Goal: Feedback & Contribution: Contribute content

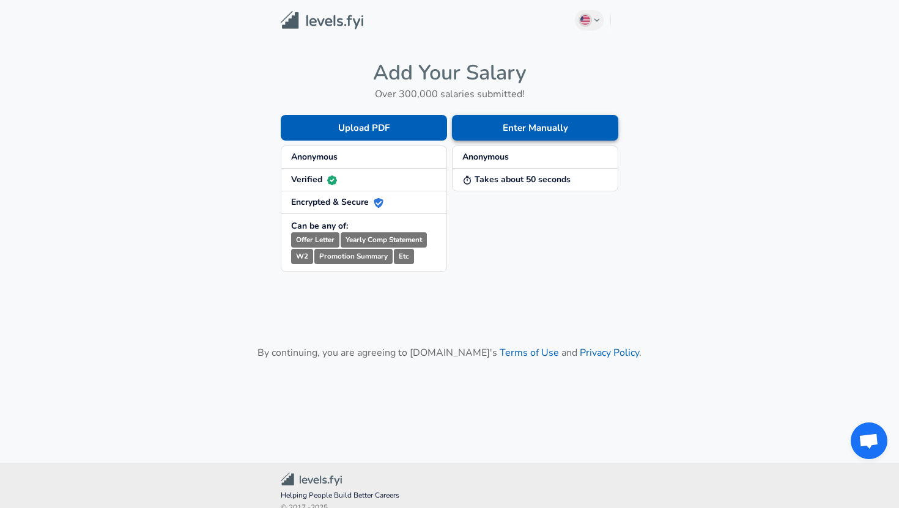
click at [482, 132] on button "Enter Manually" at bounding box center [535, 128] width 166 height 26
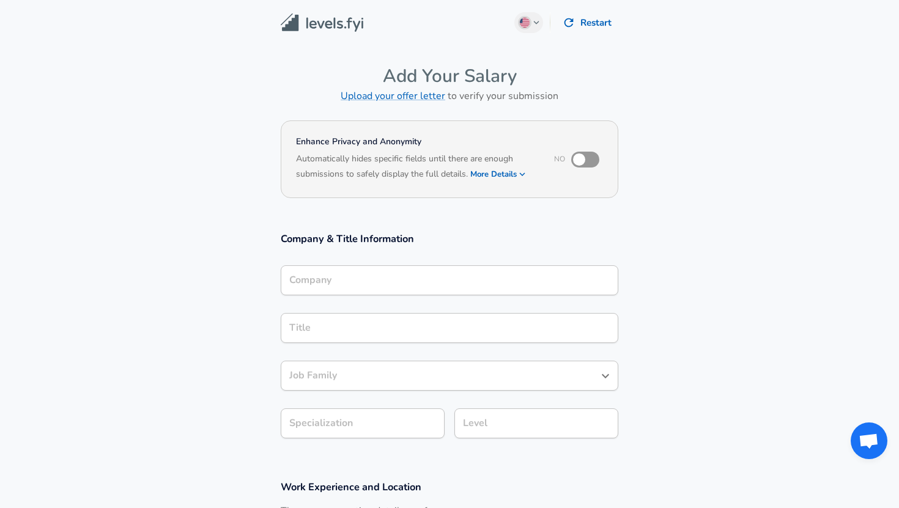
click at [377, 278] on input "Company" at bounding box center [449, 280] width 326 height 19
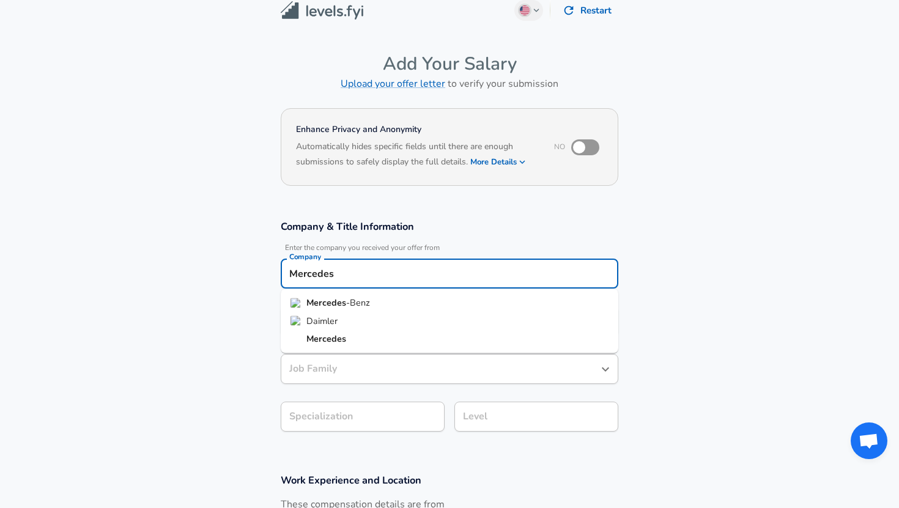
click at [363, 302] on span "-Benz" at bounding box center [358, 302] width 24 height 12
click at [363, 302] on div "Title Title" at bounding box center [449, 320] width 337 height 48
type input "Mercedes-Benz"
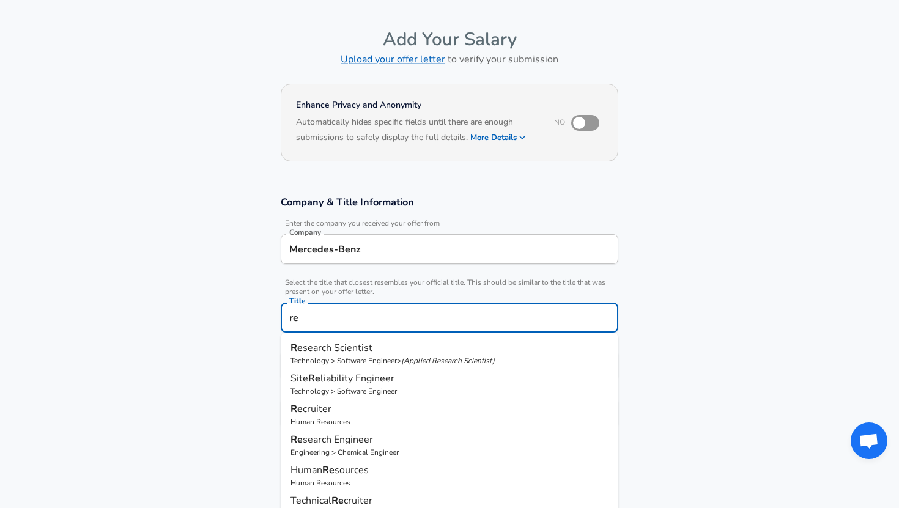
type input "r"
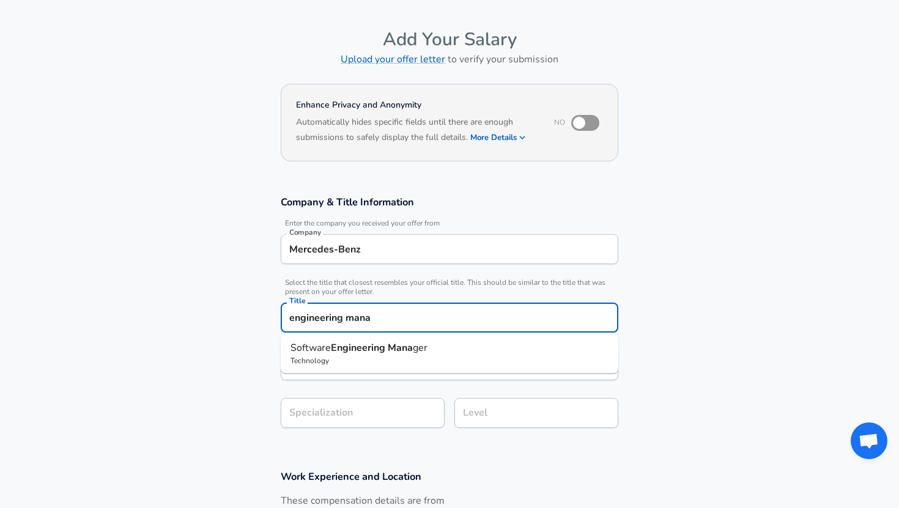
click at [360, 345] on strong "Engineering" at bounding box center [359, 347] width 57 height 13
type input "Software Engineering Manager"
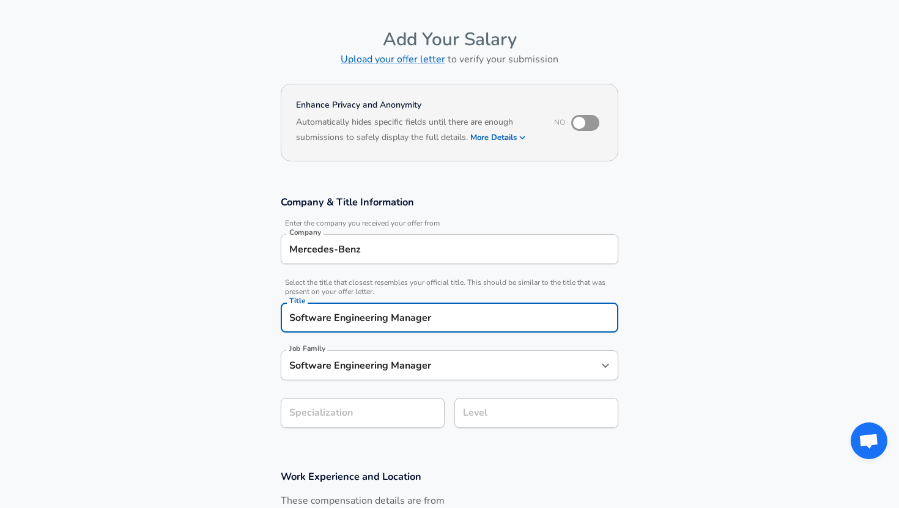
type input "Software Engineering Manager"
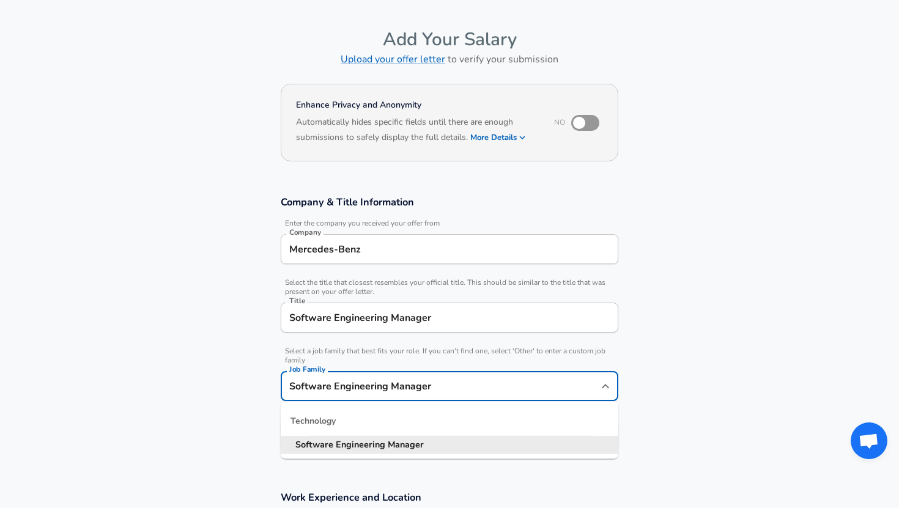
scroll to position [61, 0]
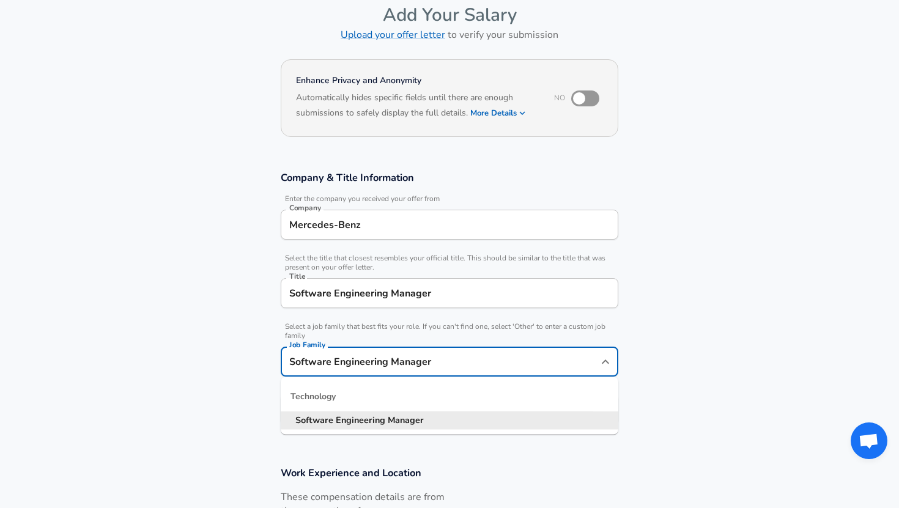
click at [339, 367] on input "Software Engineering Manager" at bounding box center [440, 361] width 308 height 19
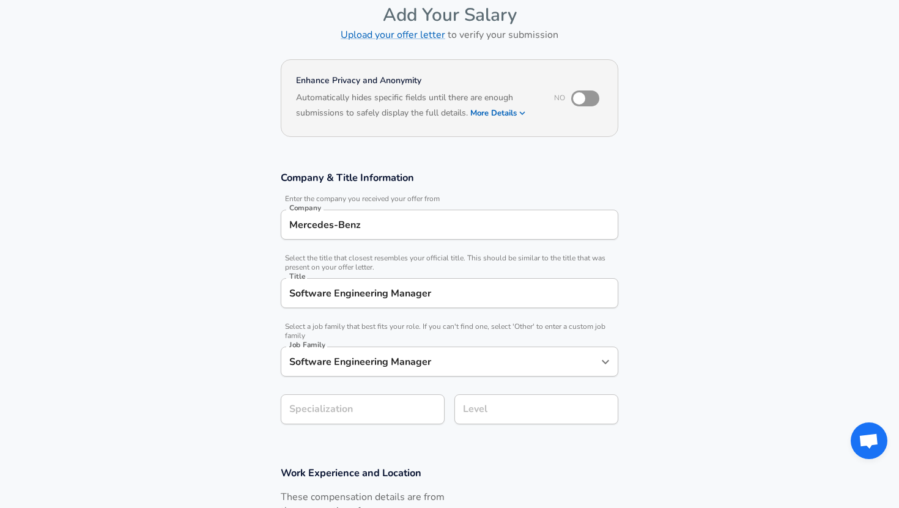
click at [158, 333] on section "Company & Title Information Enter the company you received your offer from Comp…" at bounding box center [449, 303] width 899 height 295
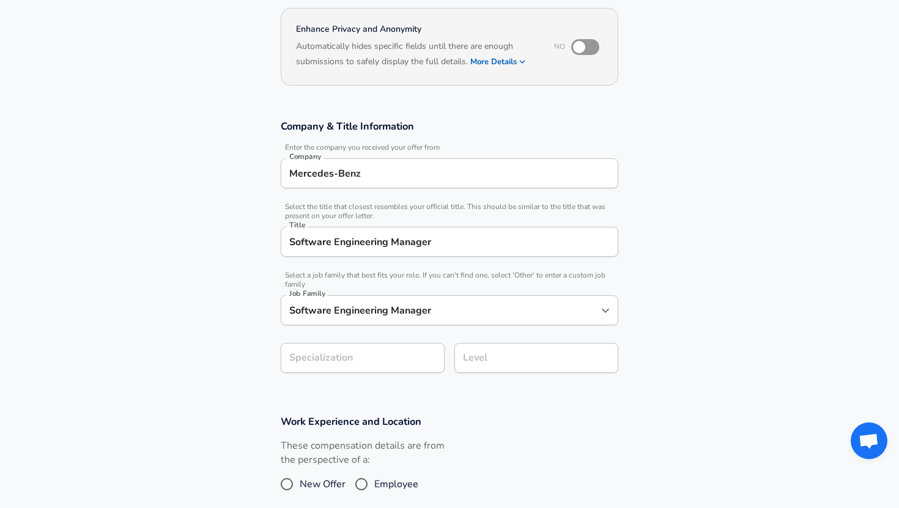
scroll to position [124, 0]
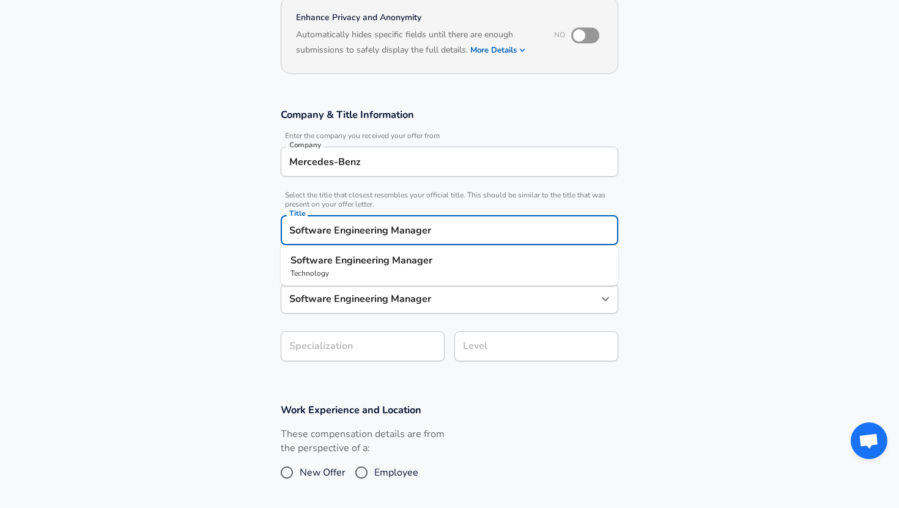
click at [333, 230] on input "Software Engineering Manager" at bounding box center [449, 230] width 326 height 19
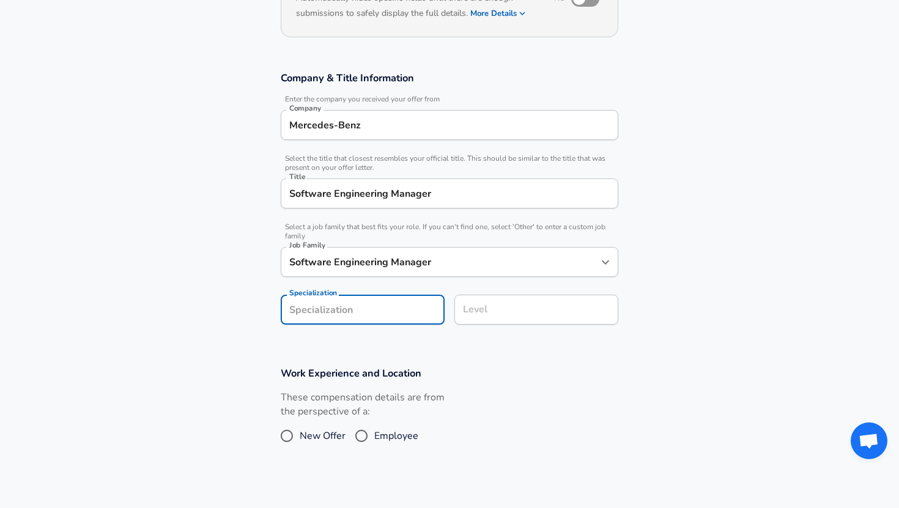
click at [298, 356] on form "Enhance Privacy and Anonymity No Automatically hides specific fields until ther…" at bounding box center [449, 261] width 899 height 611
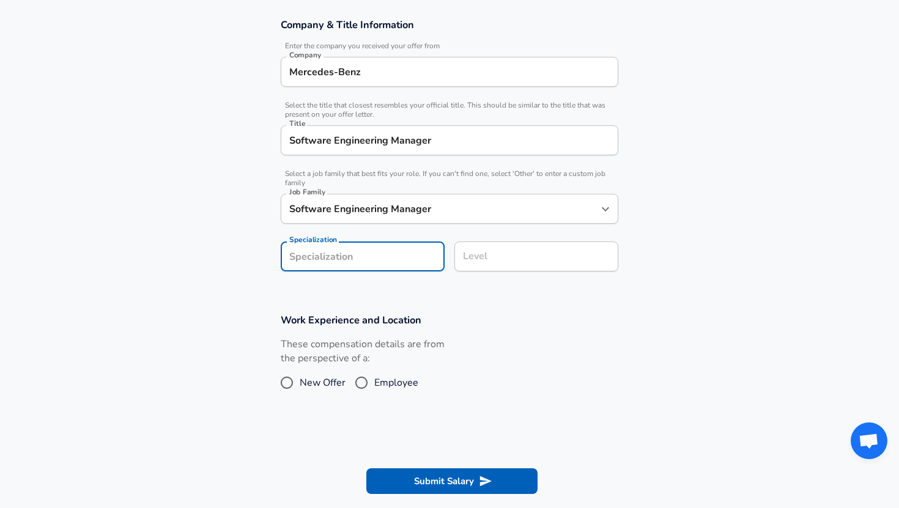
scroll to position [228, 0]
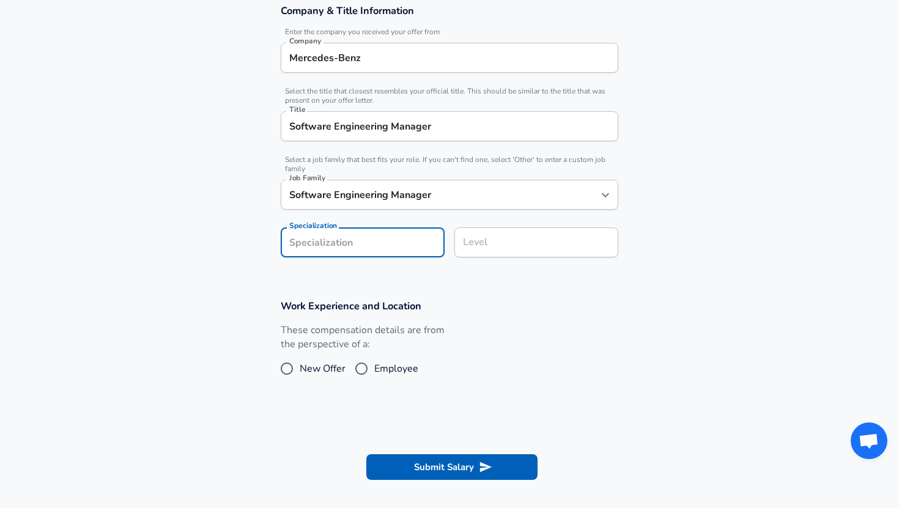
click at [357, 251] on input "Specialization" at bounding box center [363, 242] width 164 height 30
type input "Data"
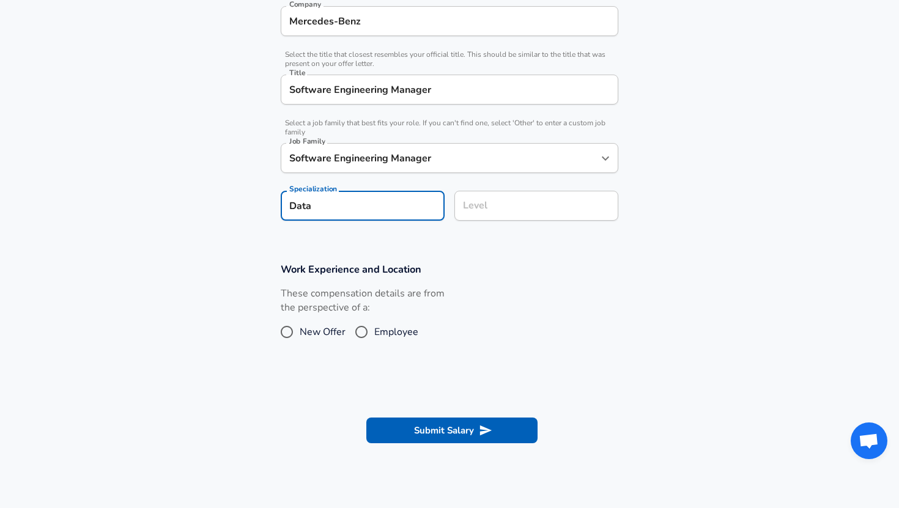
scroll to position [278, 0]
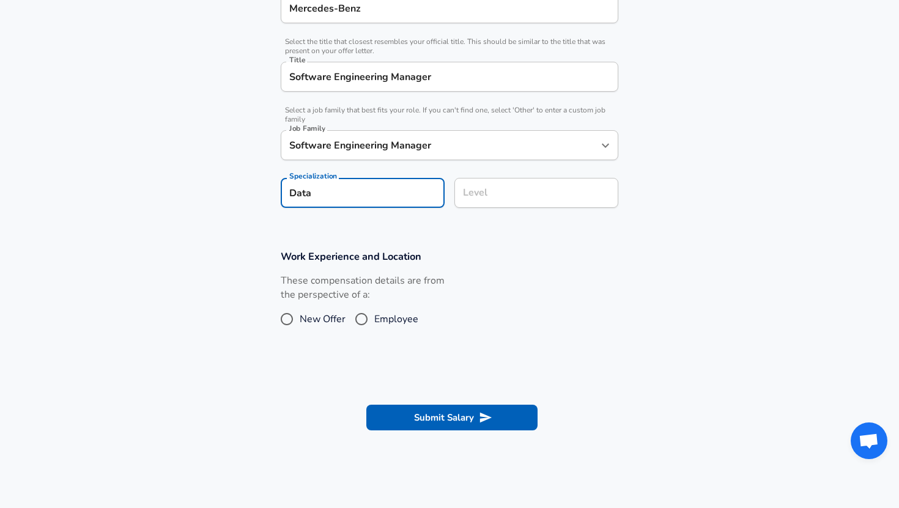
click at [333, 199] on input "Data" at bounding box center [363, 193] width 164 height 30
click at [366, 318] on input "Employee" at bounding box center [361, 319] width 26 height 20
radio input "true"
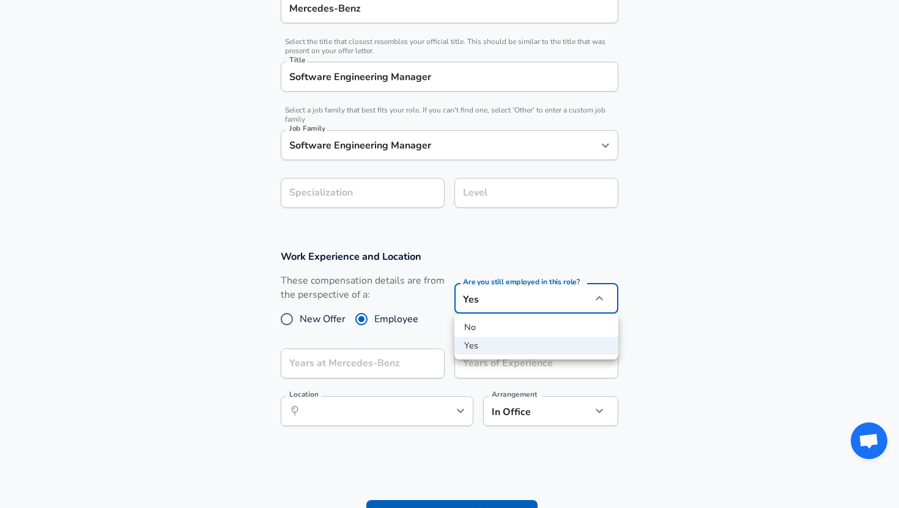
click at [480, 334] on li "No" at bounding box center [536, 327] width 164 height 18
type input "no"
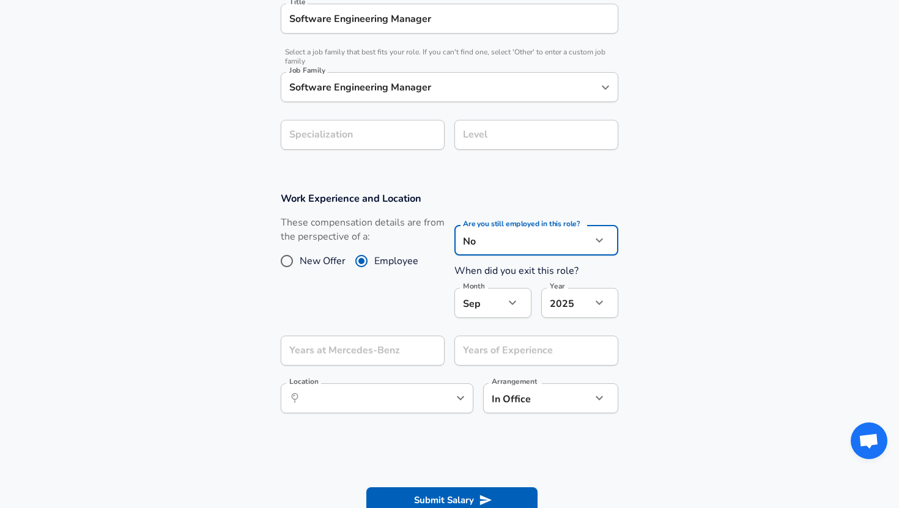
scroll to position [338, 0]
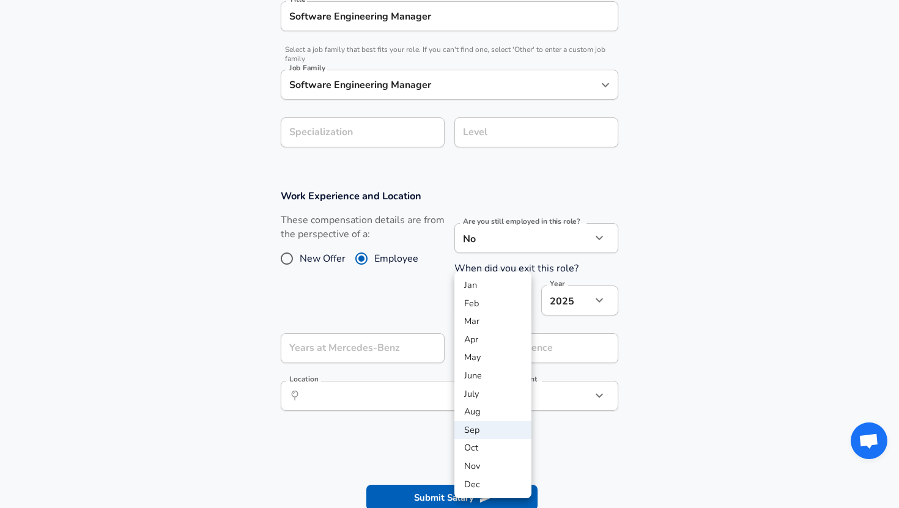
click at [473, 389] on li "July" at bounding box center [492, 394] width 77 height 18
type input "7"
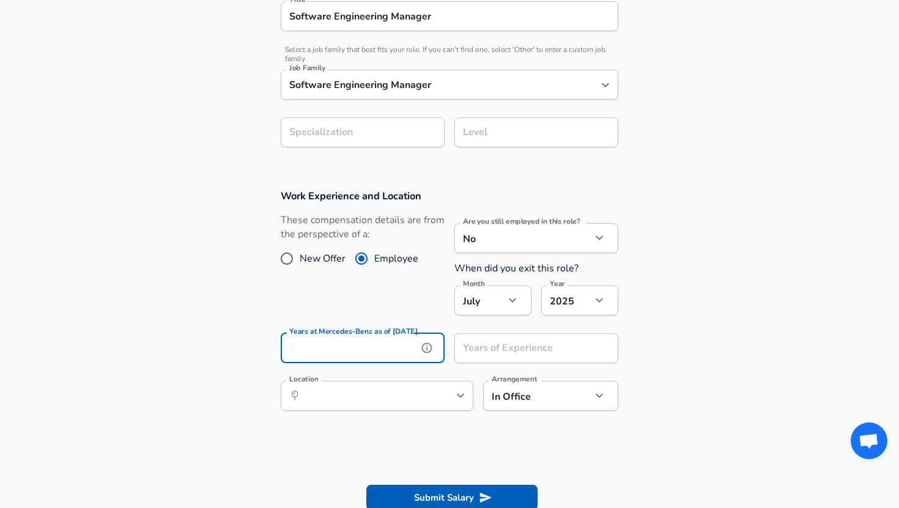
click at [338, 348] on input "Years at Mercedes-Benz as of July 2025" at bounding box center [349, 348] width 137 height 30
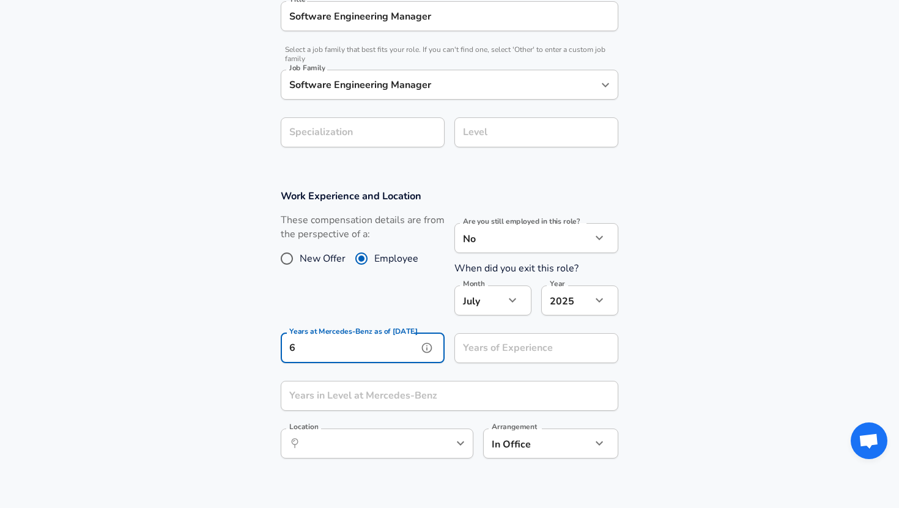
type input "6"
click at [496, 354] on input "Years of Experience" at bounding box center [522, 348] width 137 height 30
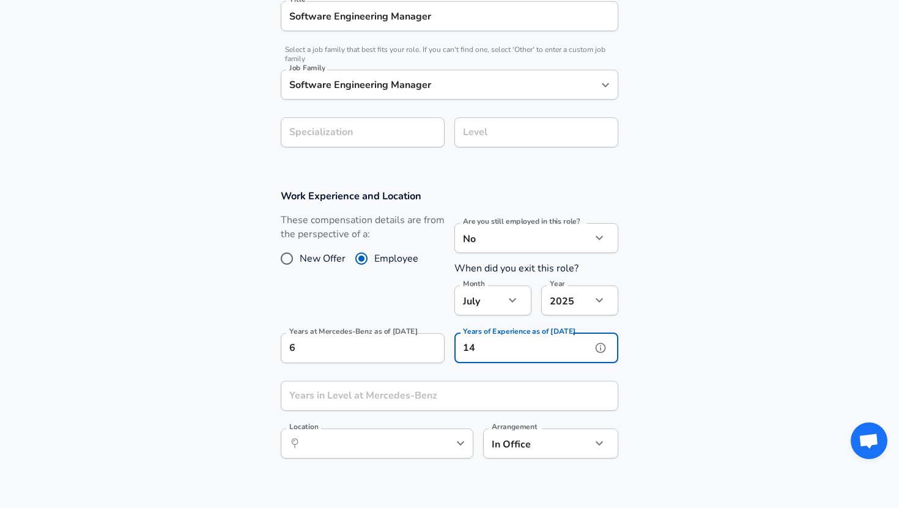
type input "14"
click at [315, 396] on input "Years in Level at Mercedes-Benz" at bounding box center [436, 396] width 311 height 30
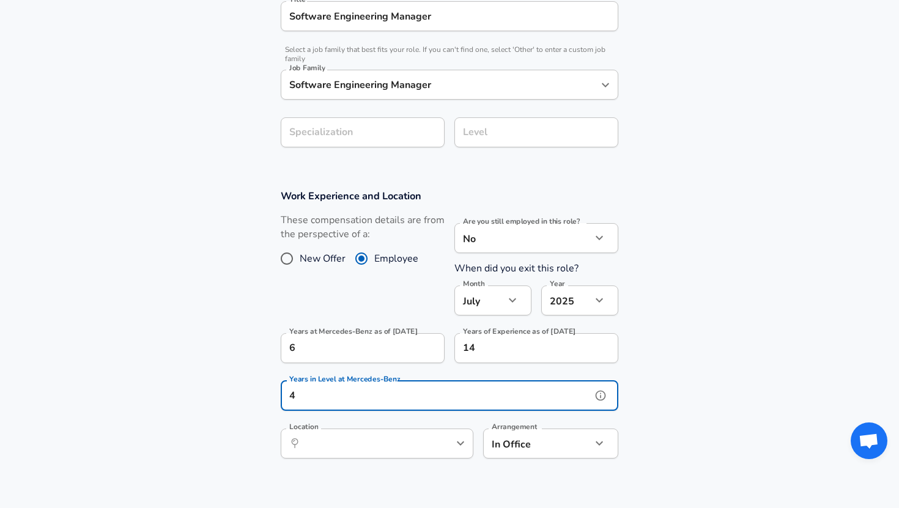
type input "4"
click at [304, 449] on input "Location" at bounding box center [363, 443] width 125 height 19
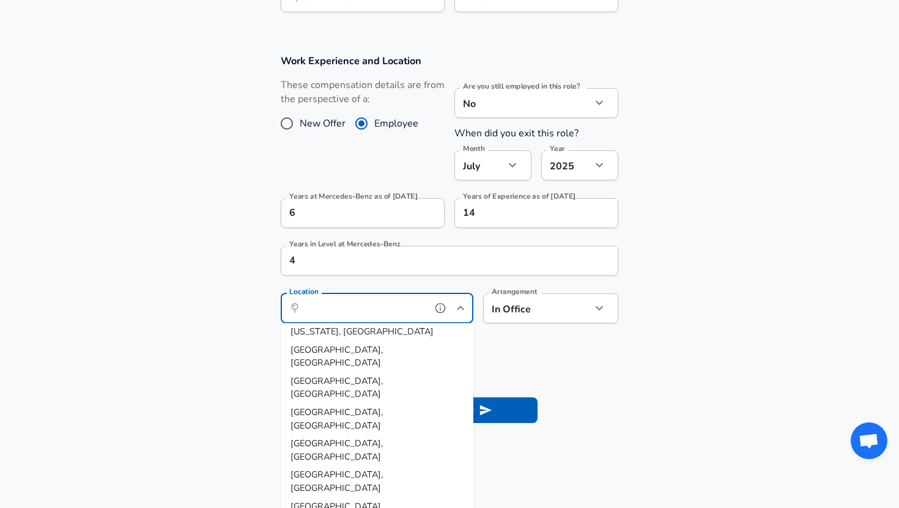
scroll to position [474, 0]
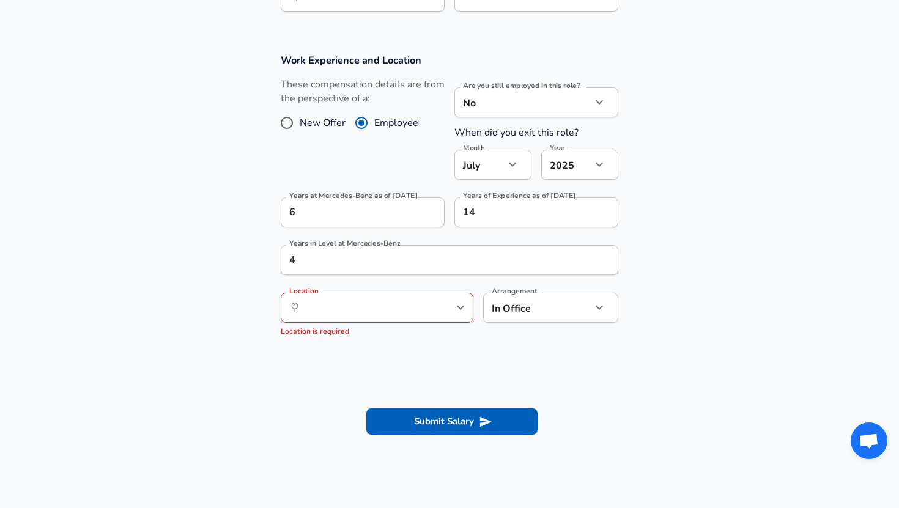
click at [568, 361] on form "Enhance Privacy and Anonymity No Automatically hides specific fields until ther…" at bounding box center [449, 48] width 899 height 811
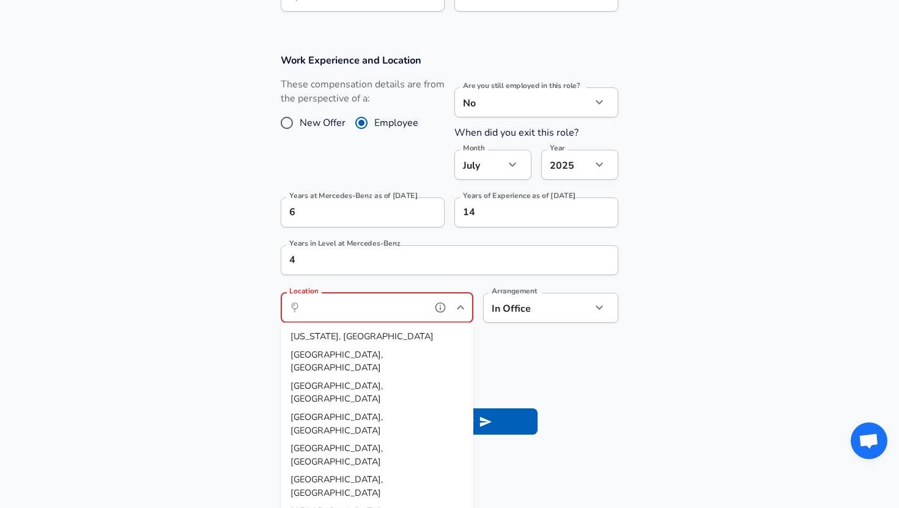
click at [425, 300] on input "Location" at bounding box center [363, 307] width 125 height 19
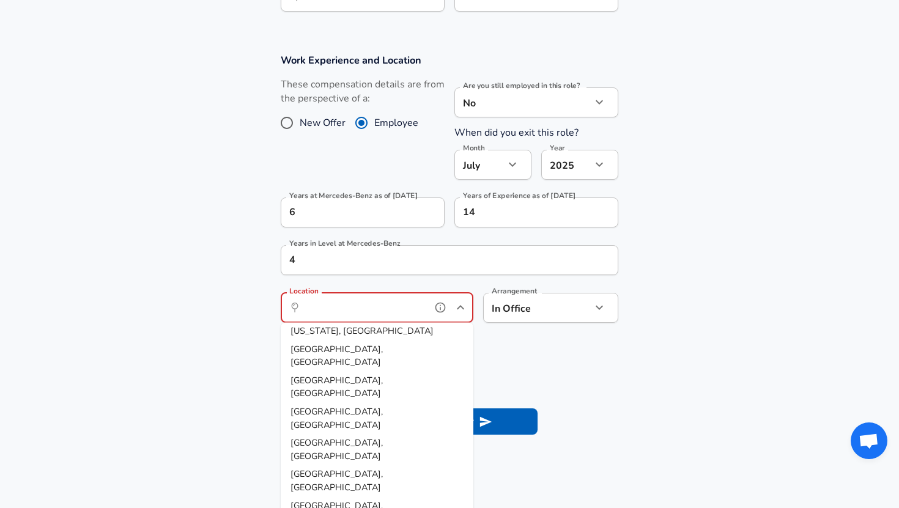
type input "Seattle, WA"
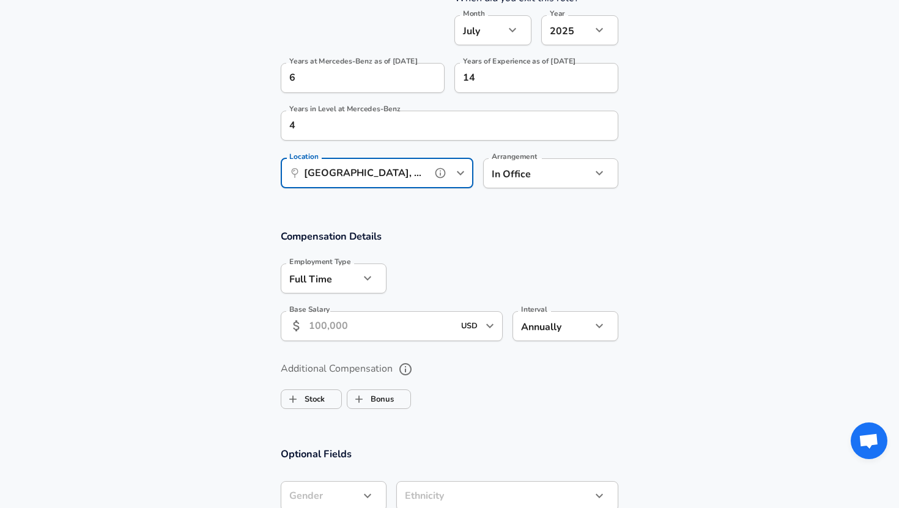
scroll to position [636, 0]
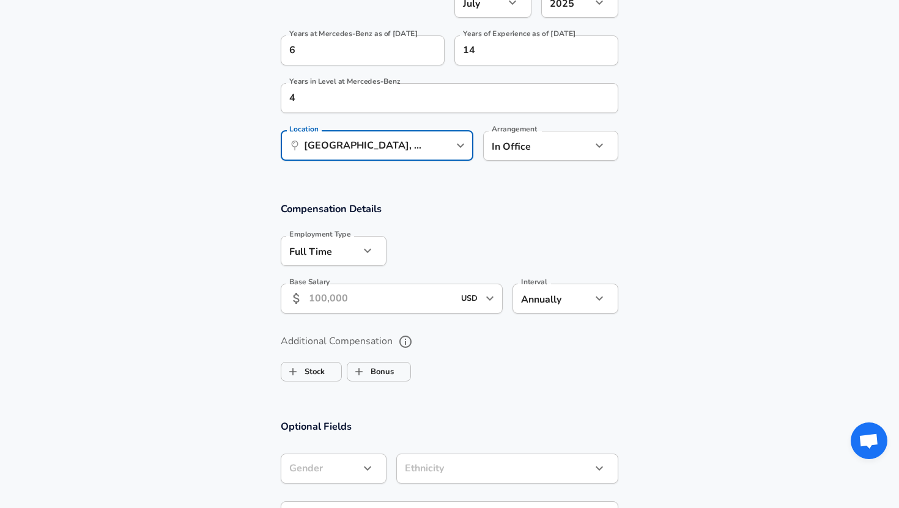
click at [413, 301] on input "Base Salary" at bounding box center [381, 299] width 145 height 30
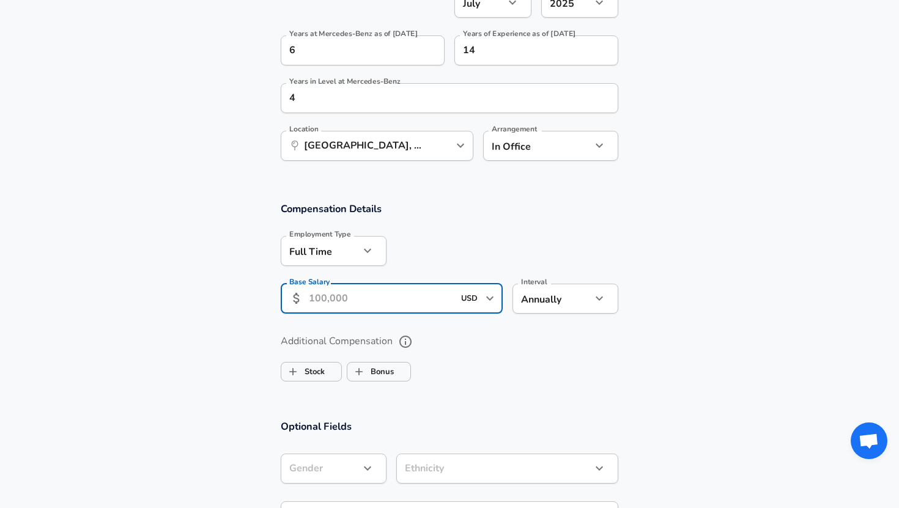
click at [413, 301] on input "Base Salary" at bounding box center [381, 299] width 145 height 30
click at [413, 302] on input "Base Salary" at bounding box center [381, 299] width 145 height 30
type input "259,000"
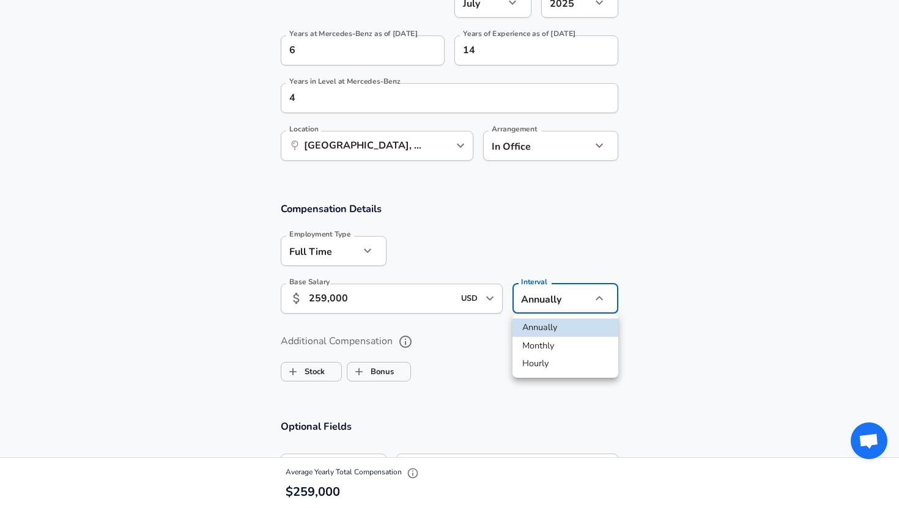
click at [645, 306] on div at bounding box center [449, 254] width 899 height 508
click at [359, 373] on input "Bonus" at bounding box center [358, 371] width 23 height 23
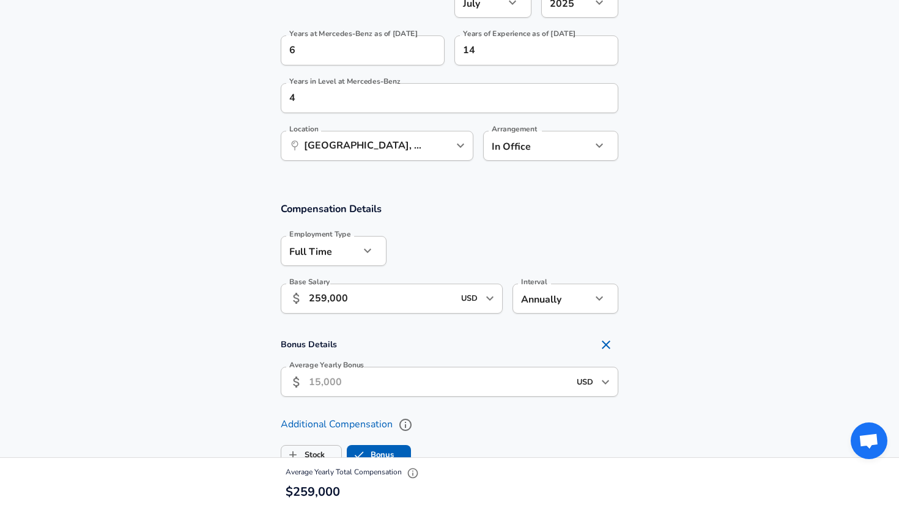
checkbox input "true"
click at [358, 385] on input "Average Yearly Bonus" at bounding box center [439, 382] width 260 height 30
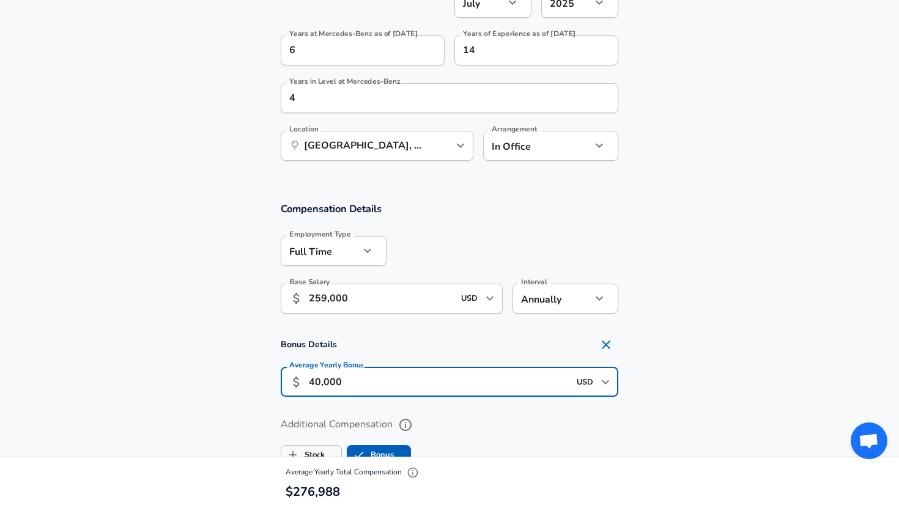
type input "40,000"
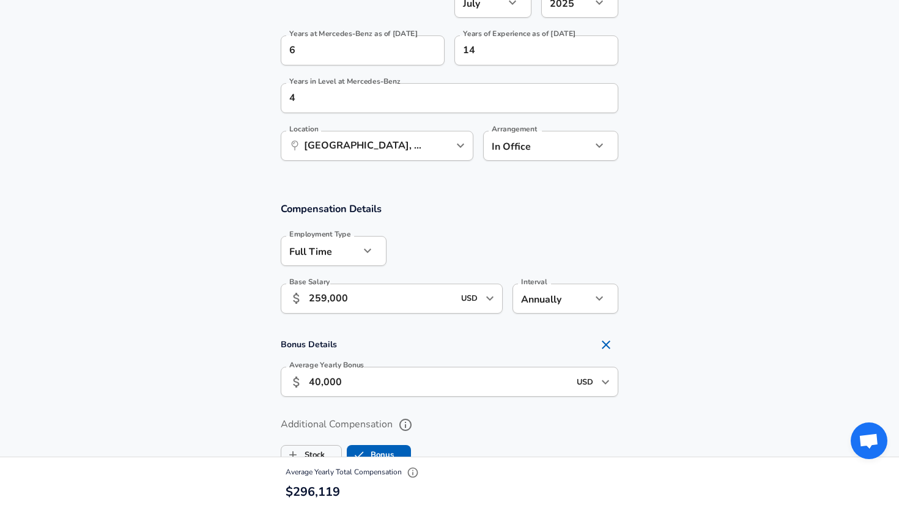
click at [710, 356] on section "Bonus Details Average Yearly Bonus ​ 40,000 USD ​ Average Yearly Bonus" at bounding box center [449, 369] width 899 height 72
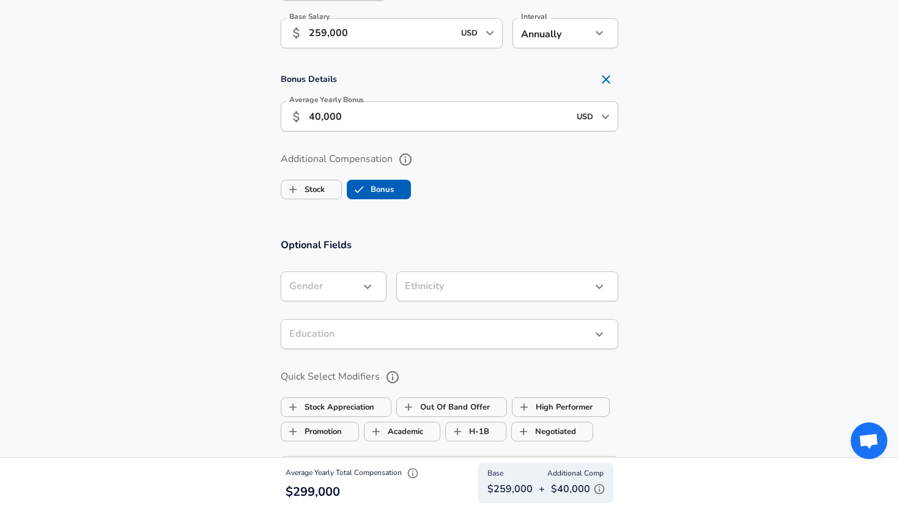
scroll to position [832, 0]
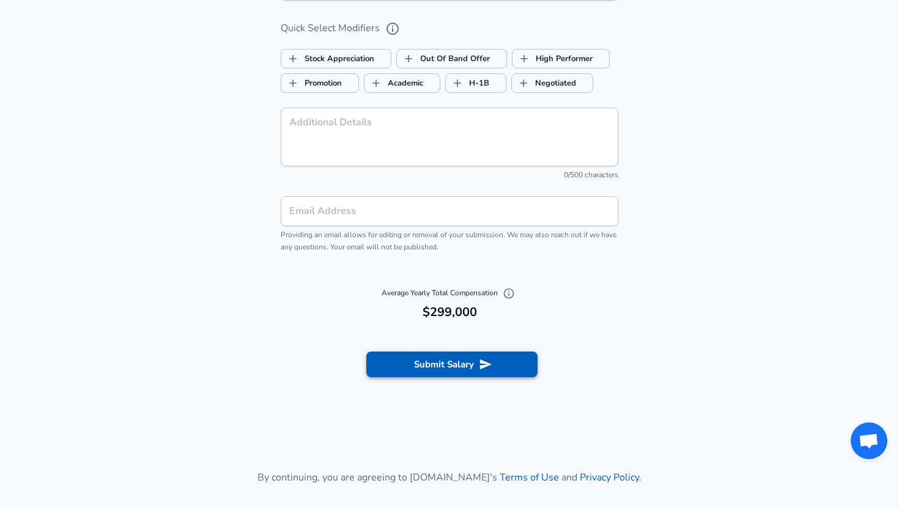
click at [424, 359] on button "Submit Salary" at bounding box center [451, 364] width 171 height 26
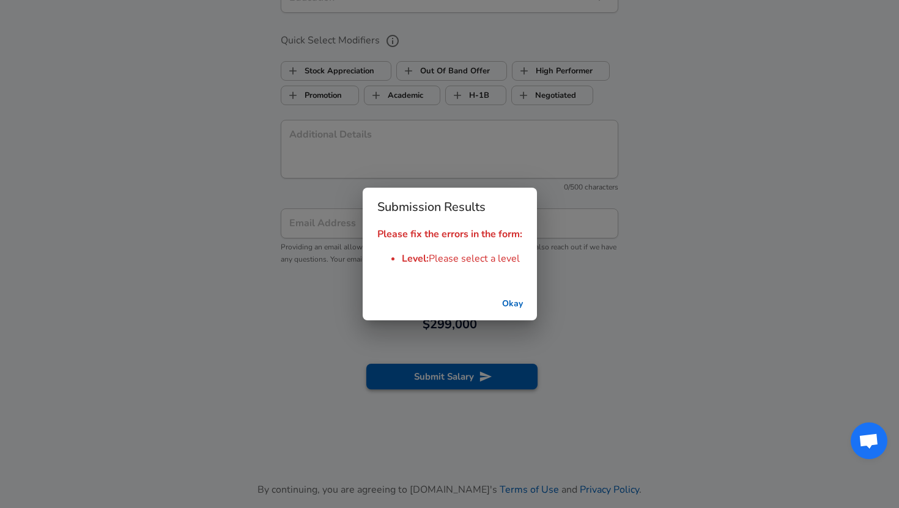
scroll to position [1262, 0]
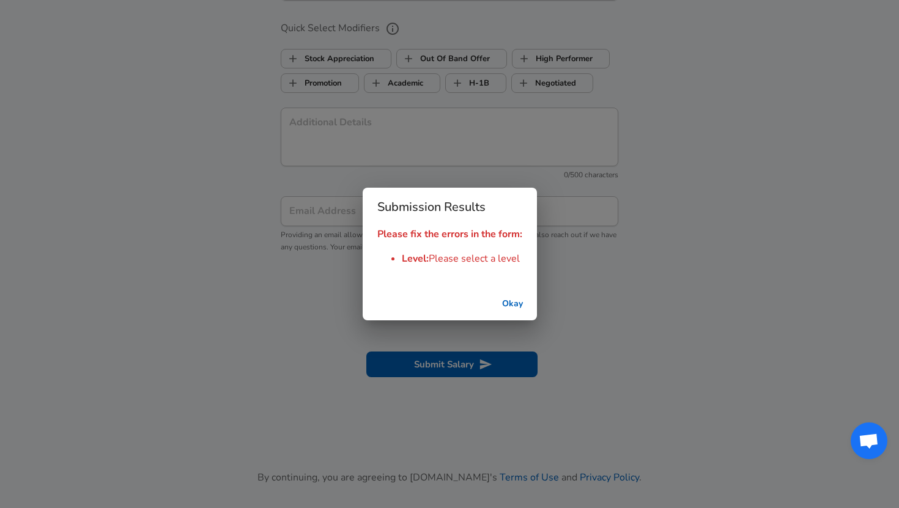
click at [515, 306] on button "Okay" at bounding box center [512, 304] width 39 height 23
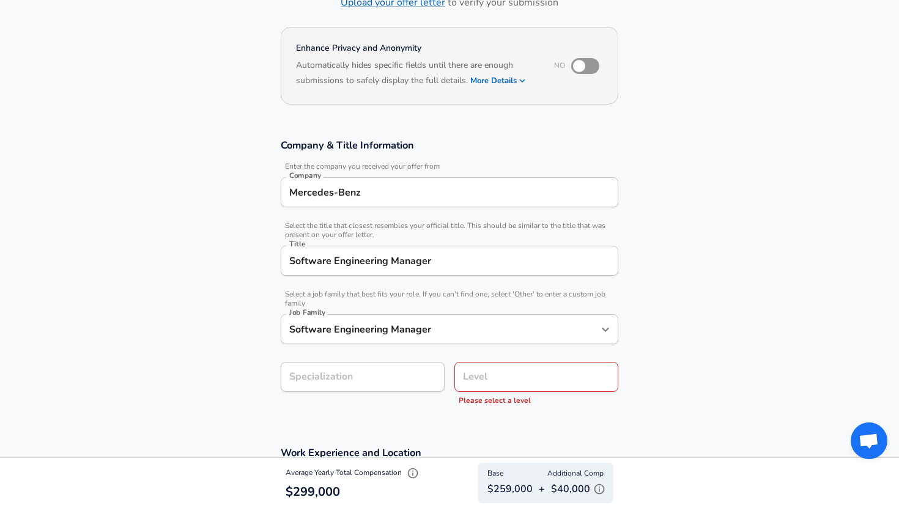
click at [481, 372] on div "Level" at bounding box center [536, 377] width 164 height 30
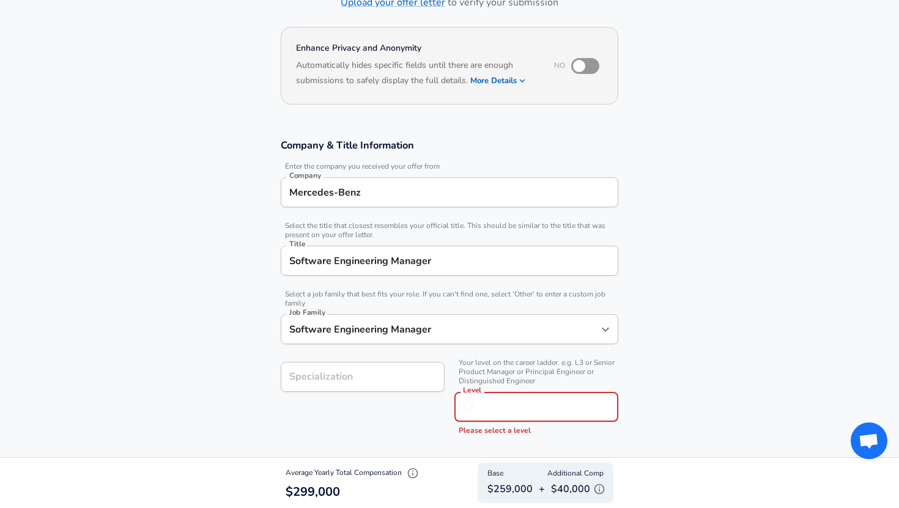
scroll to position [118, 0]
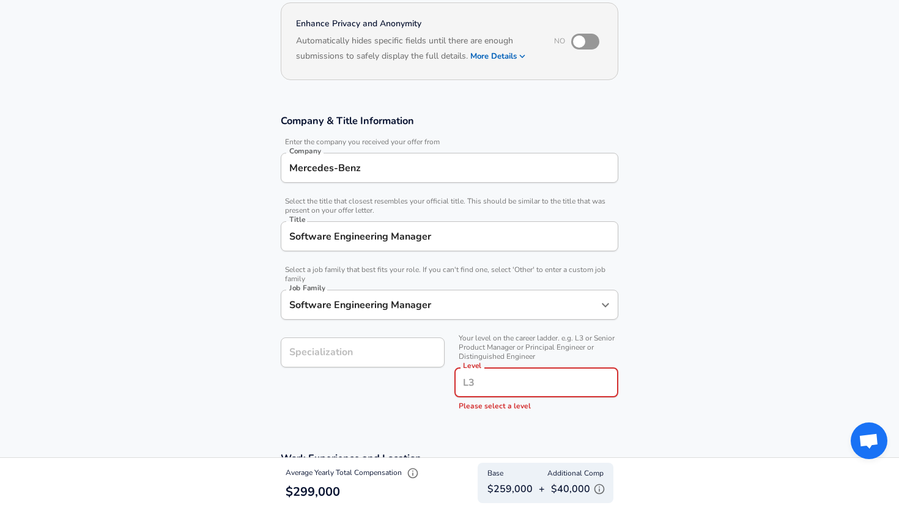
click at [481, 372] on div "Level" at bounding box center [536, 382] width 164 height 30
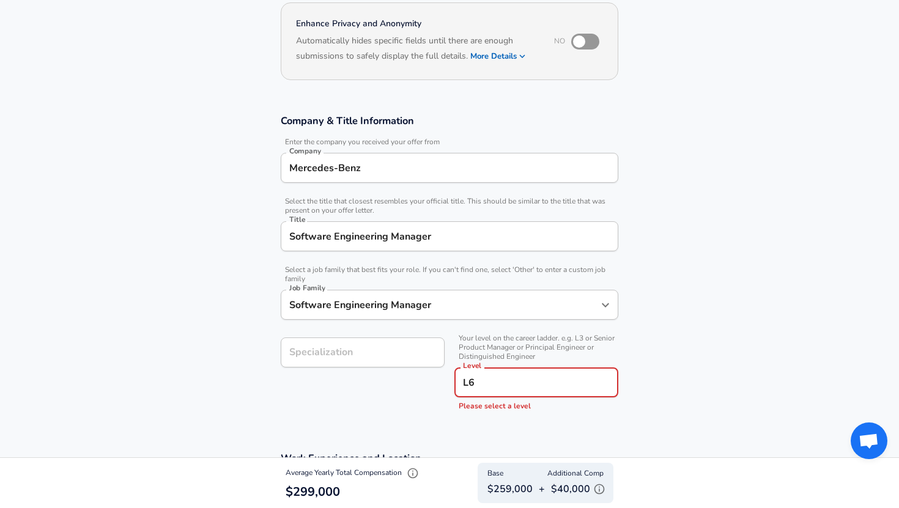
type input "L6"
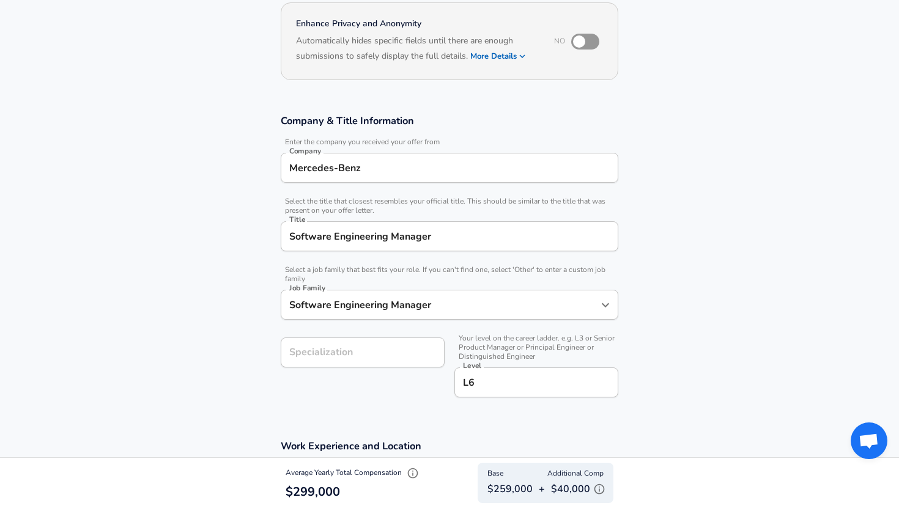
click at [874, 321] on section "Company & Title Information Enter the company you received your offer from Comp…" at bounding box center [449, 262] width 899 height 325
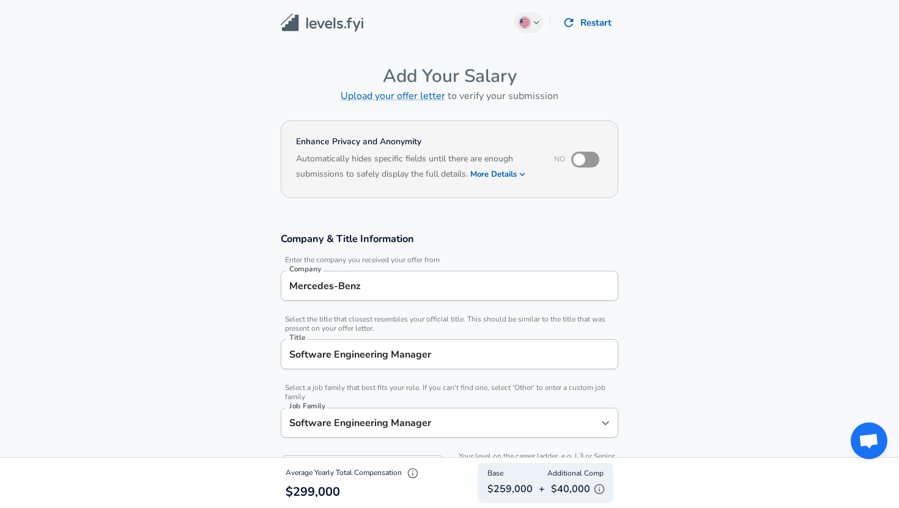
click at [497, 175] on button "More Details" at bounding box center [498, 174] width 56 height 17
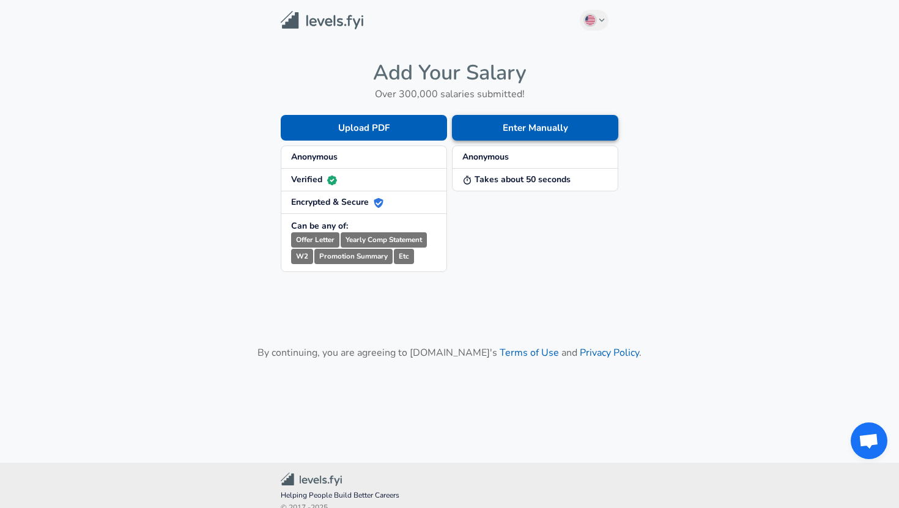
click at [502, 129] on button "Enter Manually" at bounding box center [535, 128] width 166 height 26
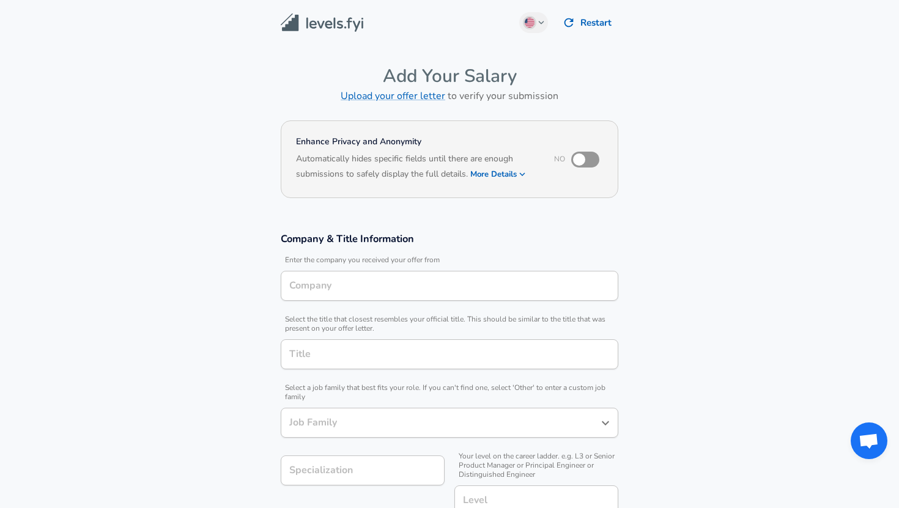
type input "Software Engineering Manager"
type input "Mercedes-Benz"
type input "Software Engineering Manager"
type input "[GEOGRAPHIC_DATA], [GEOGRAPHIC_DATA]"
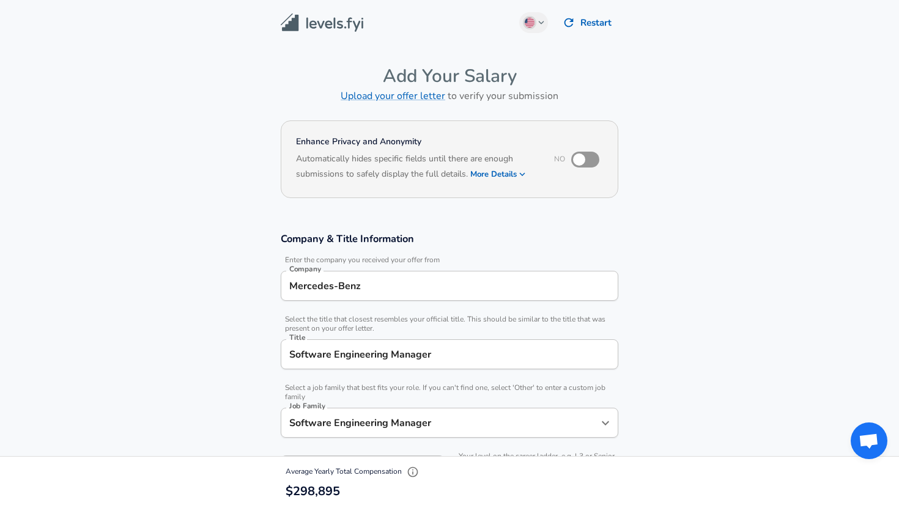
scroll to position [61, 0]
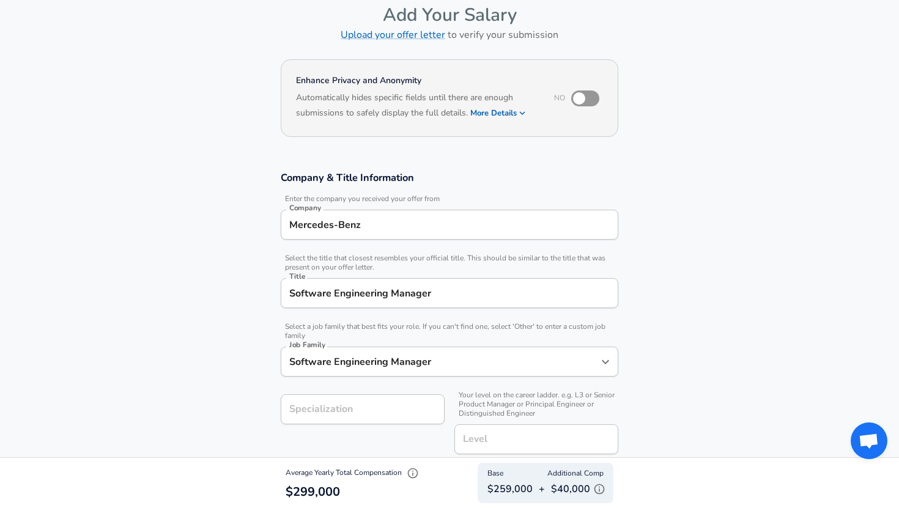
click at [576, 106] on input "checkbox" at bounding box center [579, 98] width 70 height 23
checkbox input "true"
click at [383, 232] on input "Mercedes-Benz" at bounding box center [449, 224] width 326 height 19
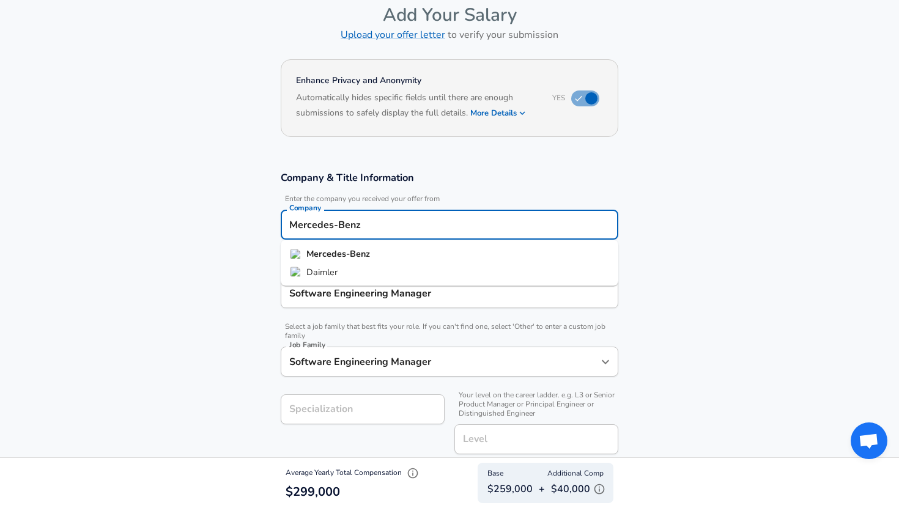
click at [767, 201] on section "Company & Title Information Enter the company you received your offer from Comp…" at bounding box center [449, 318] width 899 height 325
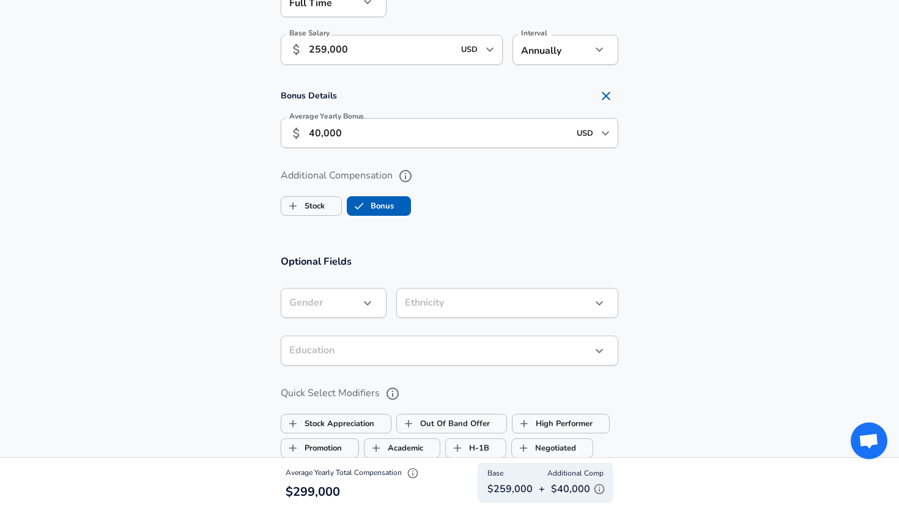
scroll to position [919, 0]
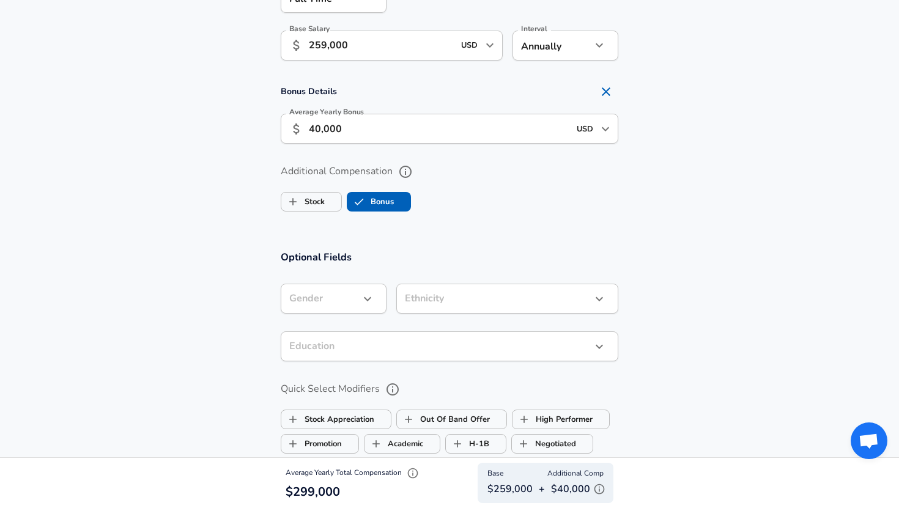
click at [605, 129] on icon "Open" at bounding box center [605, 129] width 15 height 15
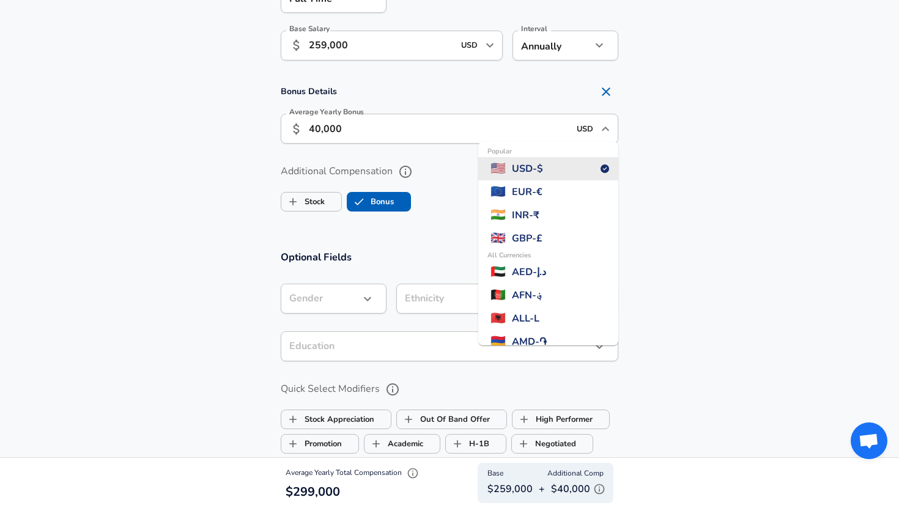
click at [712, 134] on section "Bonus Details Average Yearly Bonus ​ 40,000 USD ​ Popular 🇺🇸 USD - $ 🇪🇺 EUR - €…" at bounding box center [449, 115] width 899 height 72
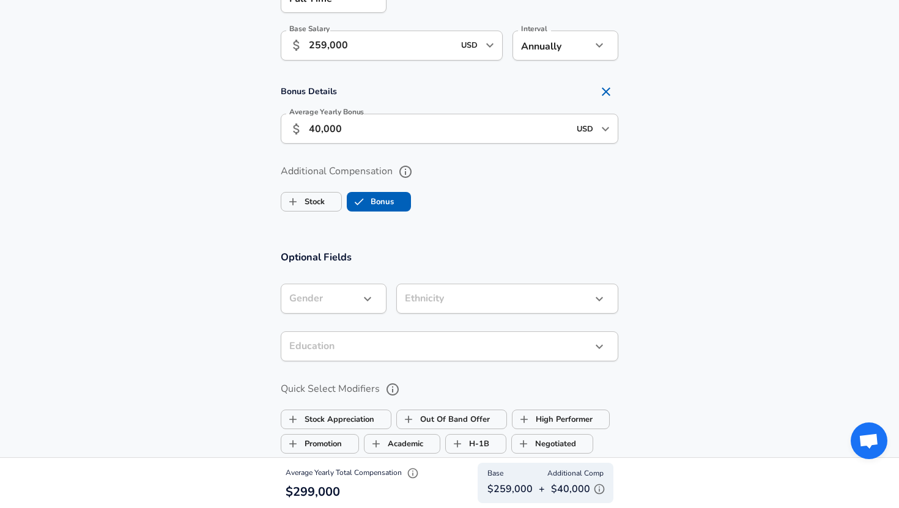
scroll to position [926, 0]
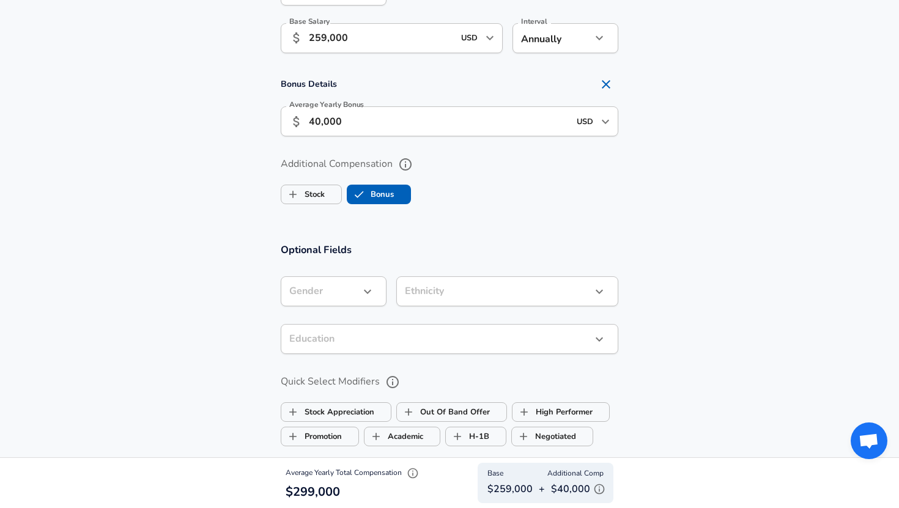
click at [320, 122] on input "40,000" at bounding box center [439, 121] width 260 height 30
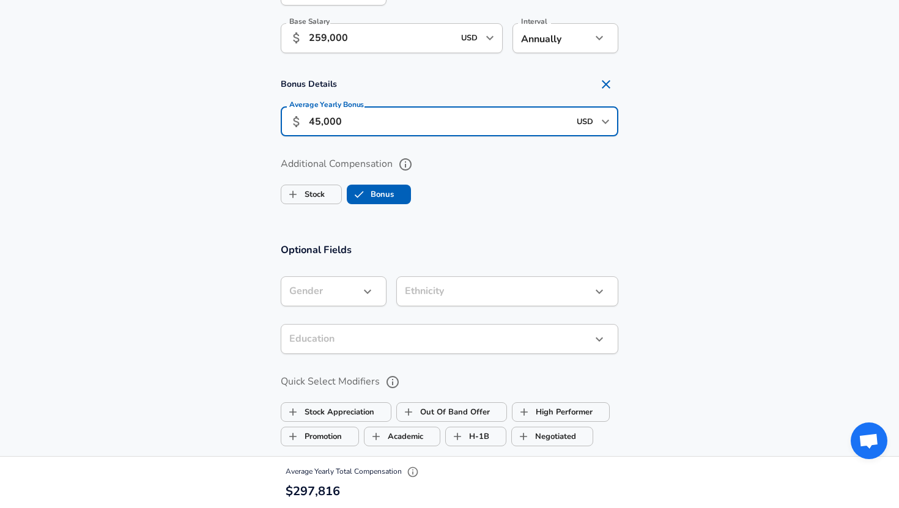
type input "45,000"
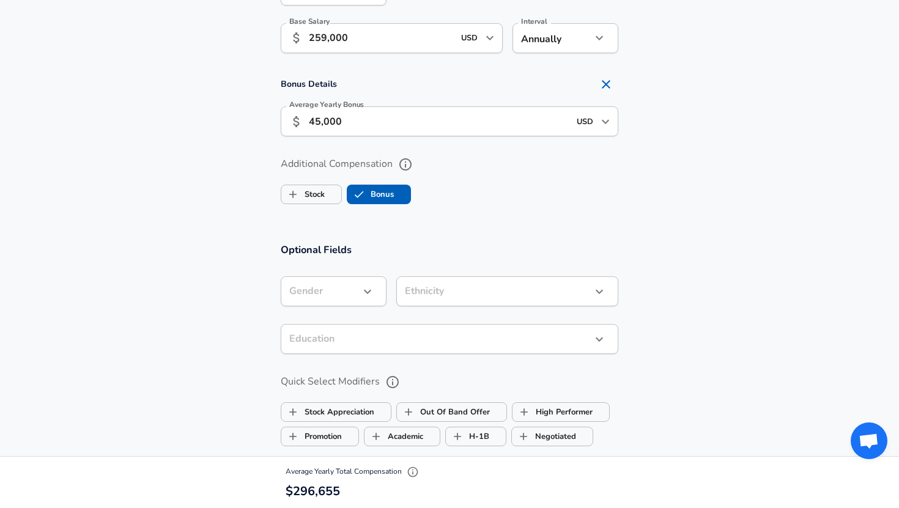
click at [649, 185] on section "Additional Compensation Stock Bonus" at bounding box center [449, 176] width 899 height 65
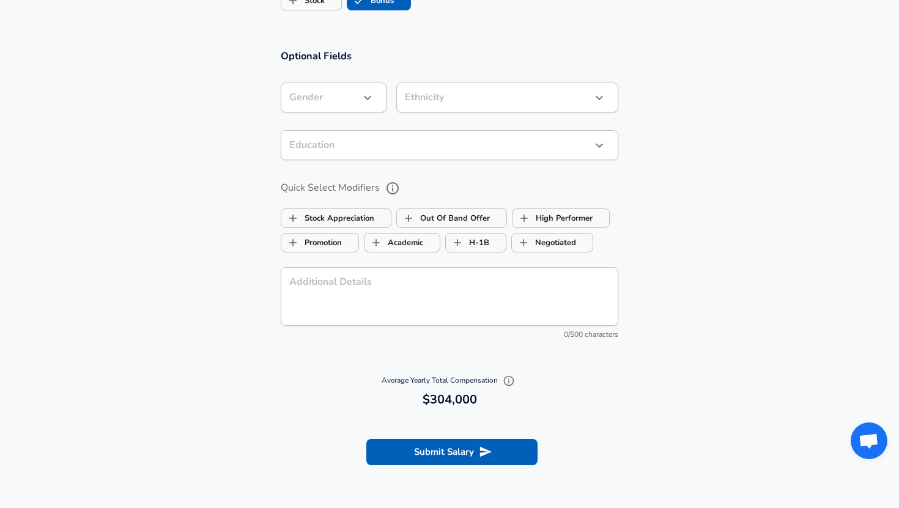
scroll to position [1177, 0]
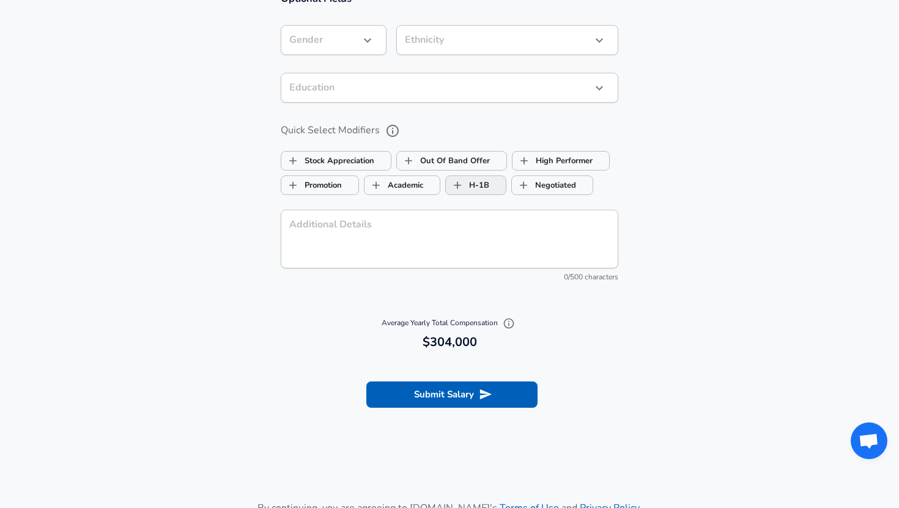
click at [460, 189] on input "H-1B" at bounding box center [457, 185] width 23 height 23
checkbox input "false"
click at [460, 189] on input "H-1B" at bounding box center [457, 185] width 23 height 23
click at [553, 188] on label "Negotiated" at bounding box center [544, 185] width 64 height 23
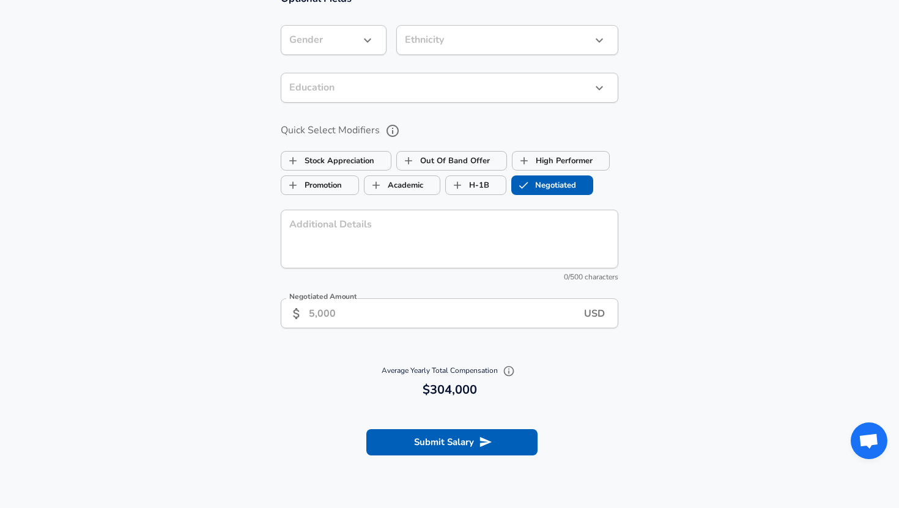
click at [672, 216] on section "Optional Fields Gender ​ Gender Ethnicity ​ Ethnicity Education ​ Education Qui…" at bounding box center [449, 166] width 899 height 378
click at [532, 174] on input "Negotiated" at bounding box center [523, 185] width 23 height 23
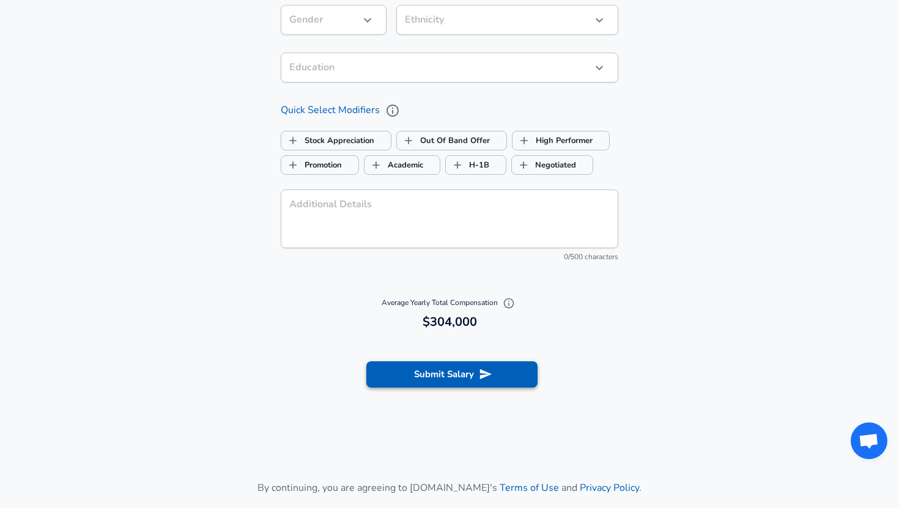
scroll to position [1204, 0]
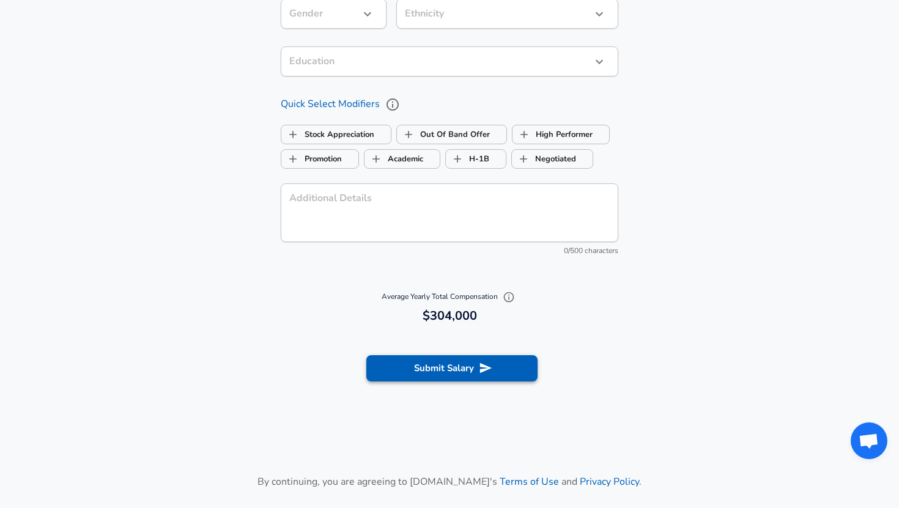
click at [480, 367] on icon "submit" at bounding box center [485, 367] width 13 height 13
checkbox input "false"
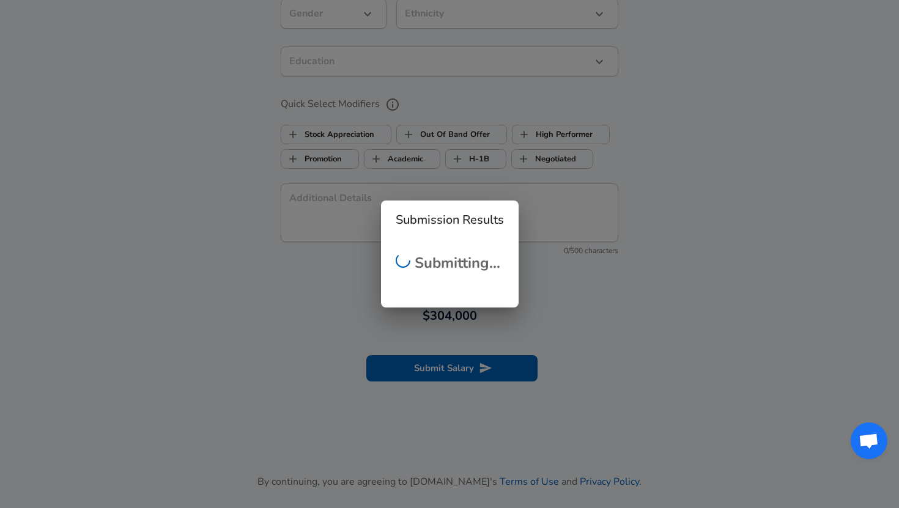
checkbox input "false"
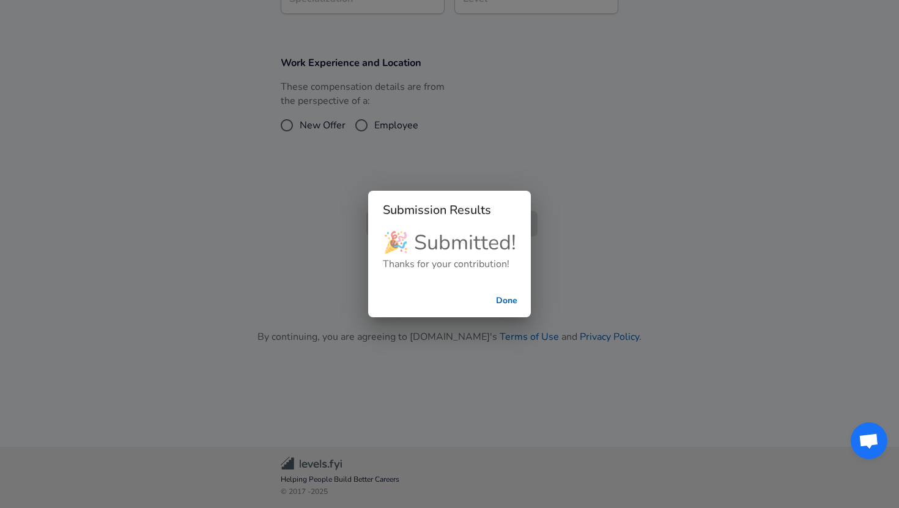
scroll to position [279, 0]
